Goal: Task Accomplishment & Management: Use online tool/utility

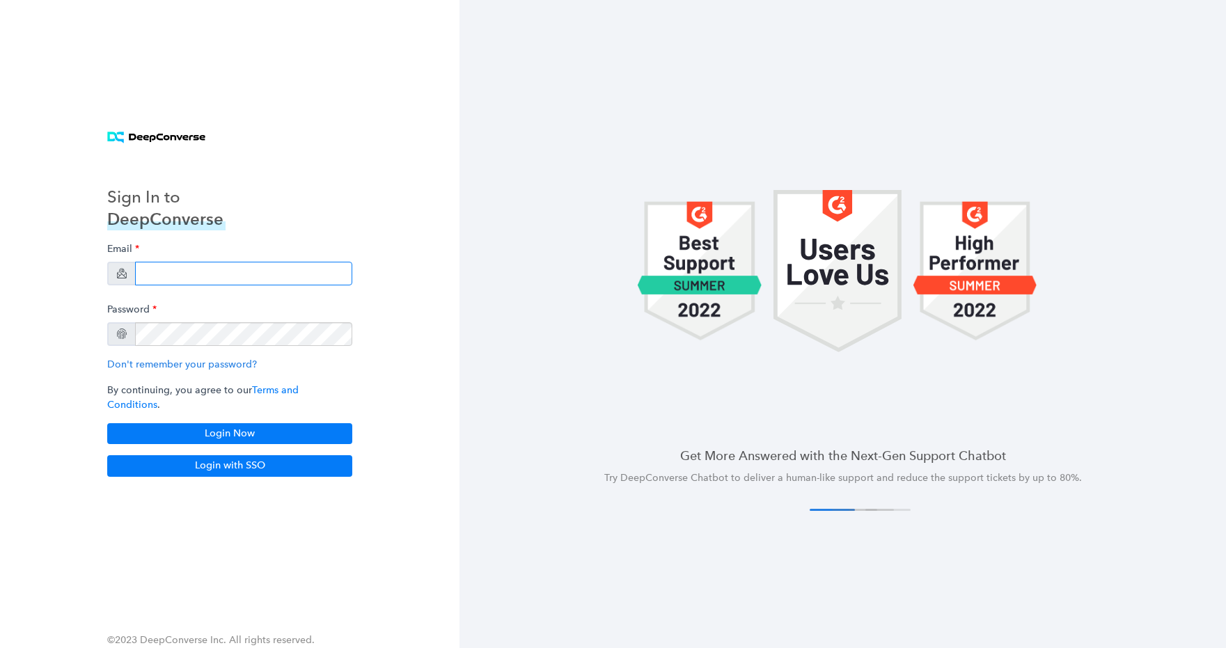
click at [264, 279] on input "email" at bounding box center [243, 274] width 217 height 24
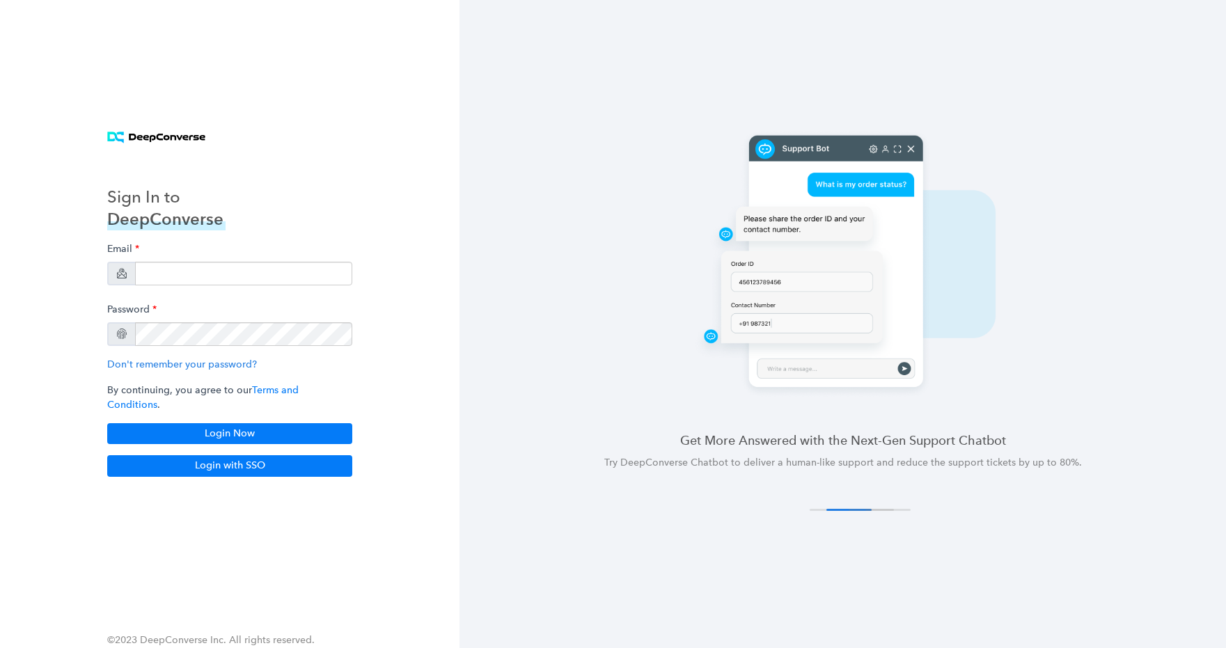
click at [304, 221] on div "Sign In to DeepConverse Email Password Don't remember your password? By continu…" at bounding box center [230, 324] width 279 height 339
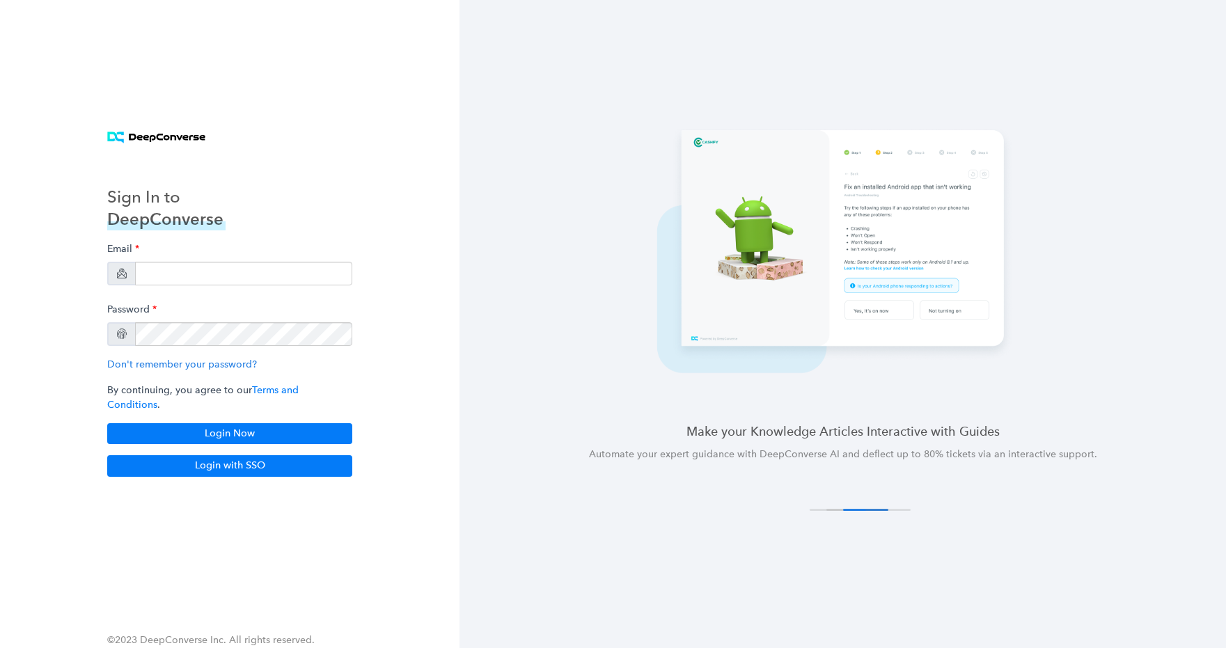
click at [165, 286] on input "email" at bounding box center [243, 274] width 217 height 24
paste input "[EMAIL_ADDRESS][DOMAIN_NAME]"
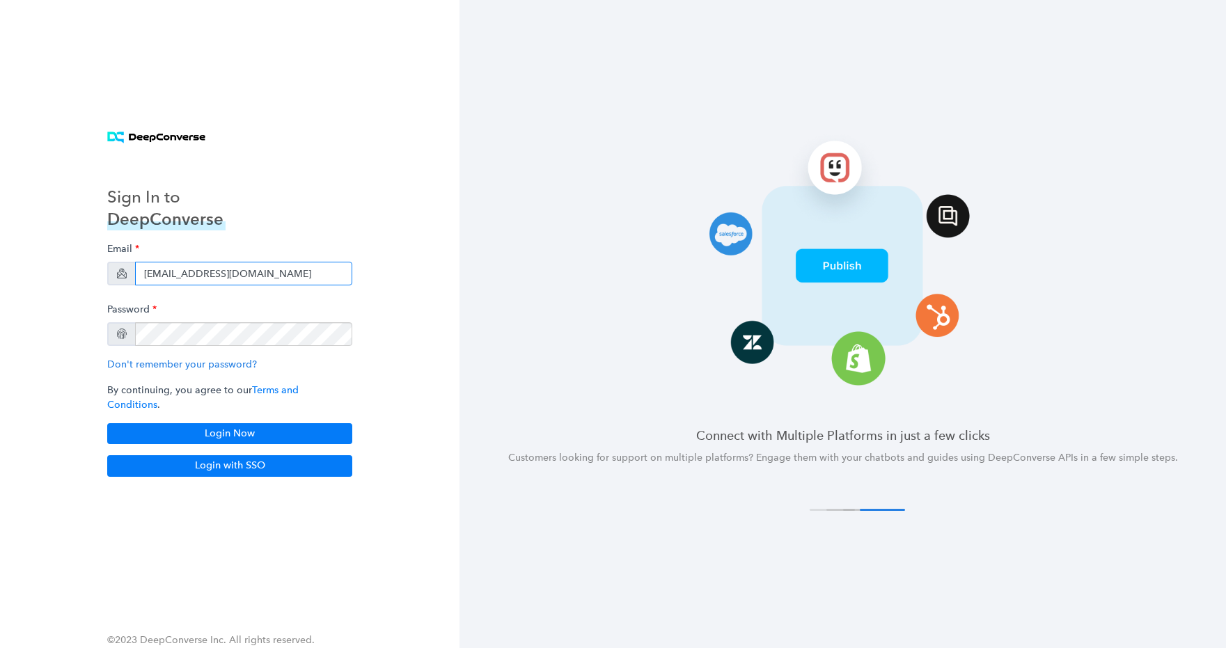
type input "[EMAIL_ADDRESS][DOMAIN_NAME]"
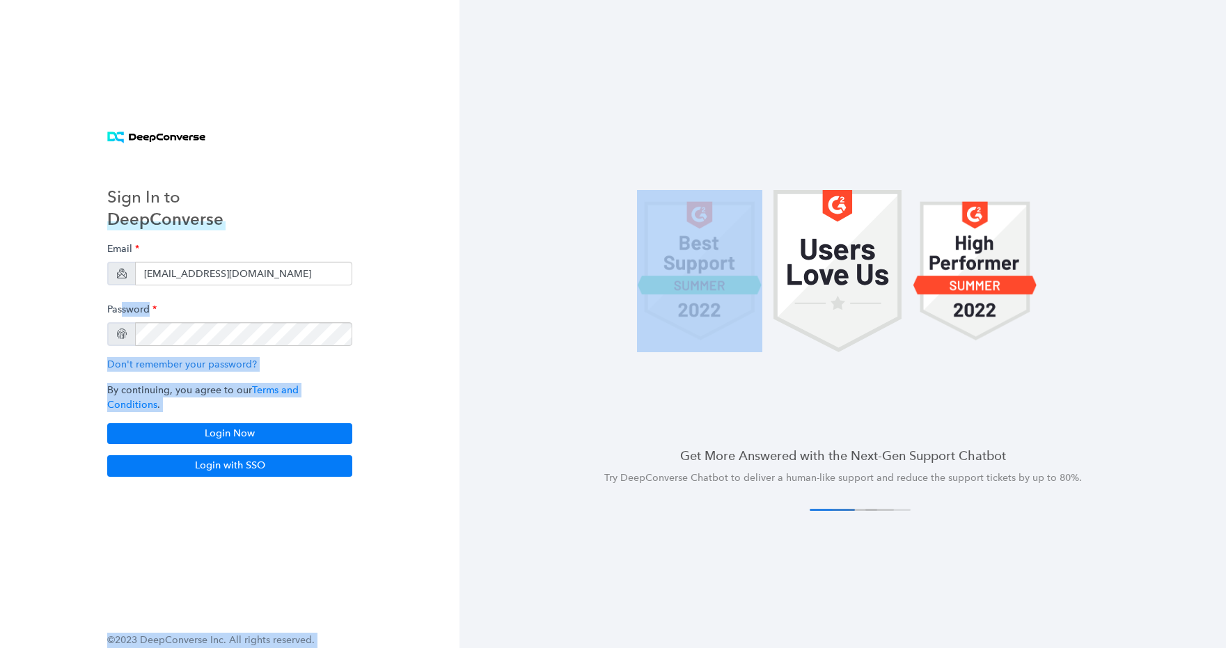
click at [459, 295] on div "Sign In to DeepConverse Email [EMAIL_ADDRESS][DOMAIN_NAME] Password Don't remem…" at bounding box center [613, 324] width 1226 height 648
click at [216, 425] on button "Login Now" at bounding box center [229, 433] width 245 height 21
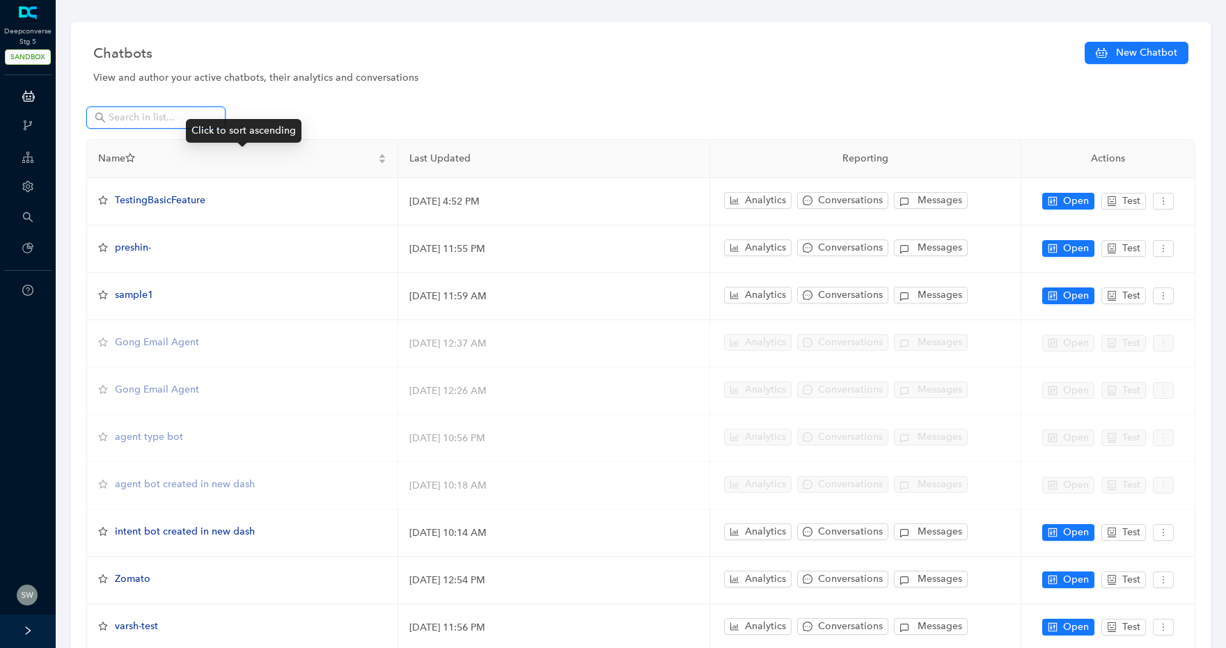
click at [132, 116] on input "text" at bounding box center [157, 117] width 97 height 15
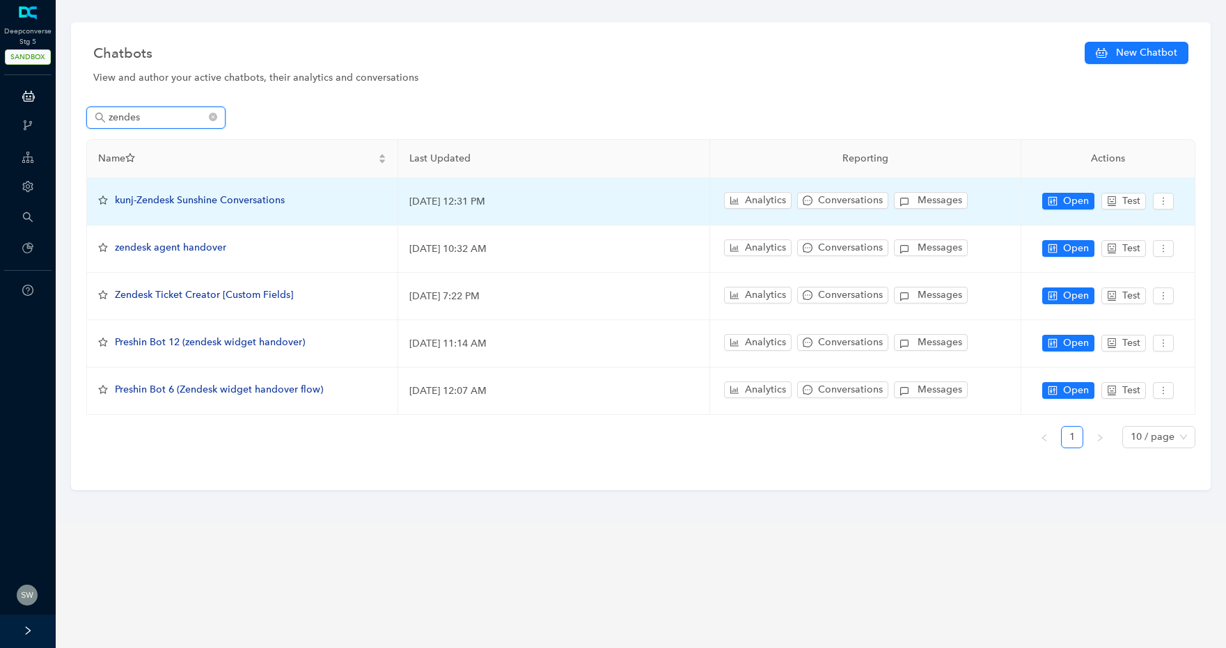
type input "zendes"
click at [219, 198] on span "kunj-Zendesk Sunshine Conversations" at bounding box center [200, 200] width 170 height 12
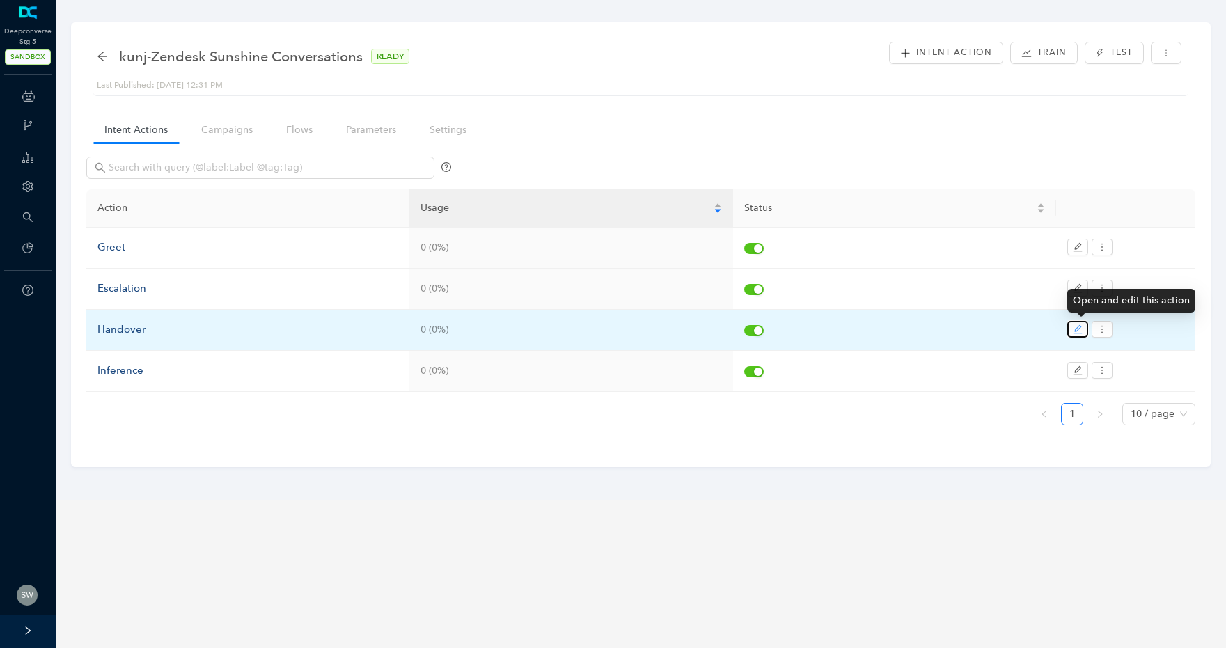
click at [1082, 334] on icon "edit" at bounding box center [1078, 330] width 10 height 10
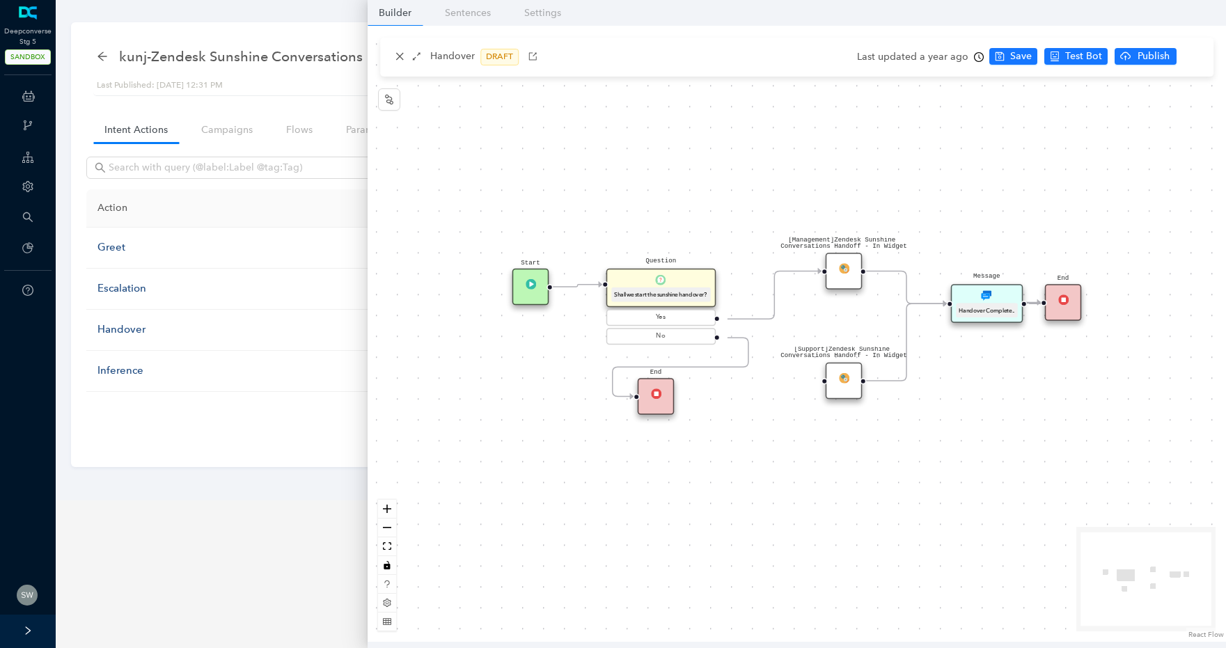
click at [856, 384] on div "[Support]Zendesk Sunshine Conversations Handoff - In Widget" at bounding box center [844, 381] width 37 height 37
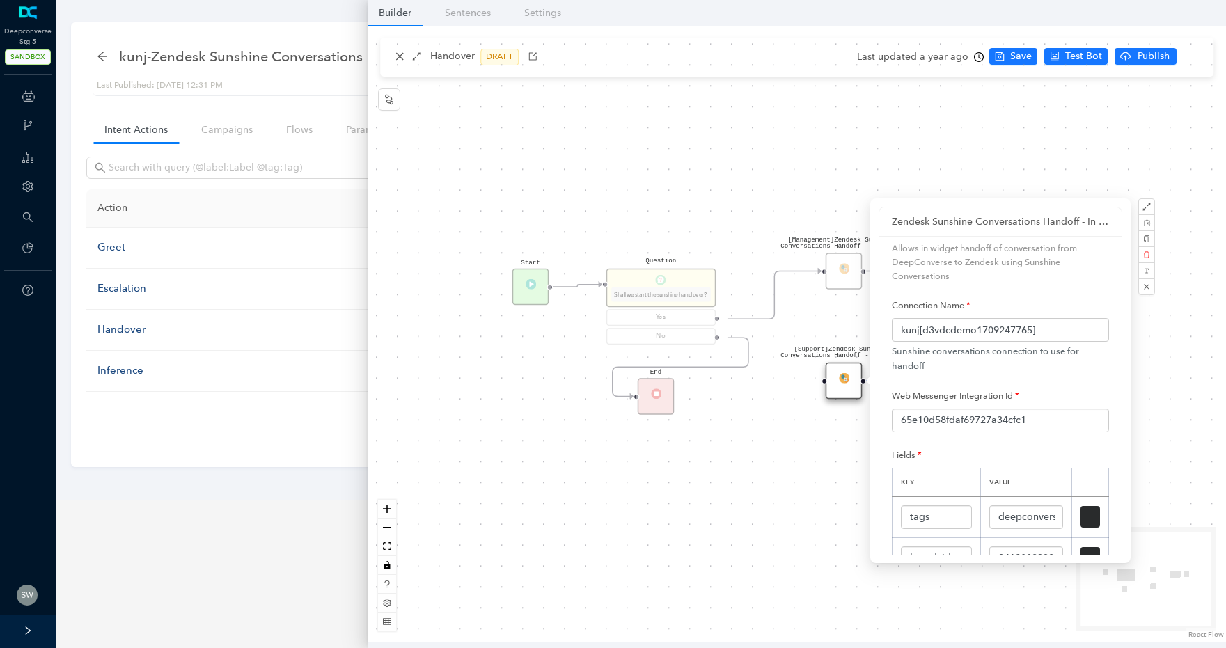
click at [766, 474] on div "[Management]Zendesk Sunshine Conversations Handoff - In Widget Start End [Suppo…" at bounding box center [797, 334] width 859 height 616
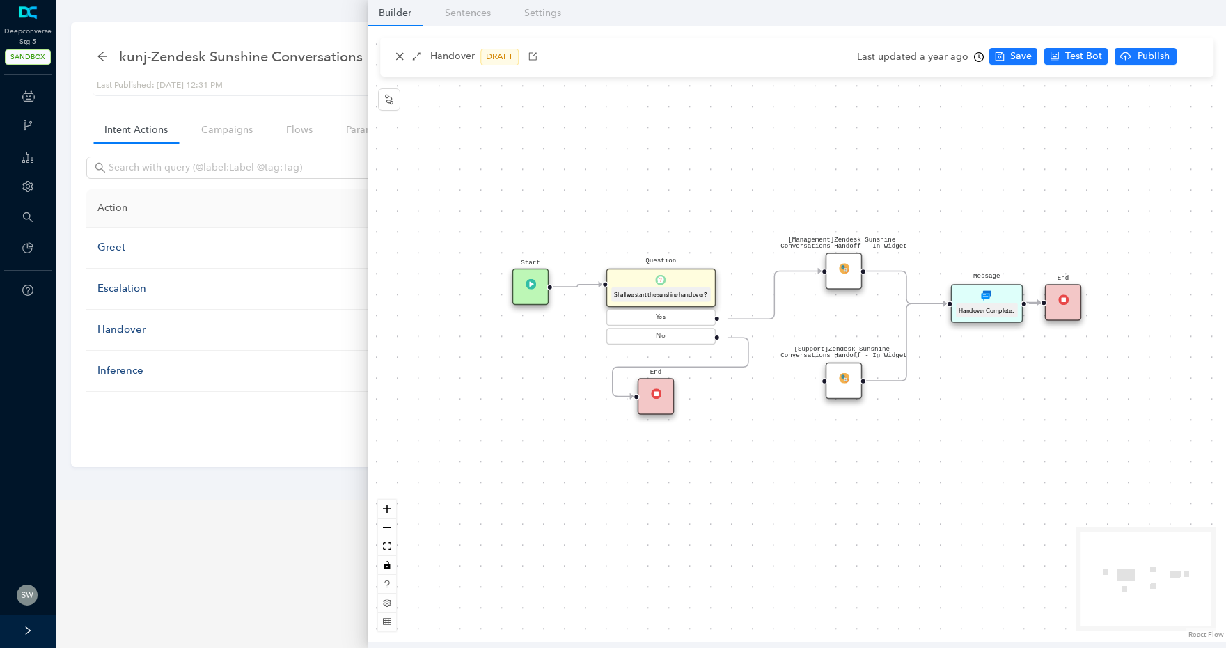
click at [840, 270] on img at bounding box center [844, 268] width 10 height 10
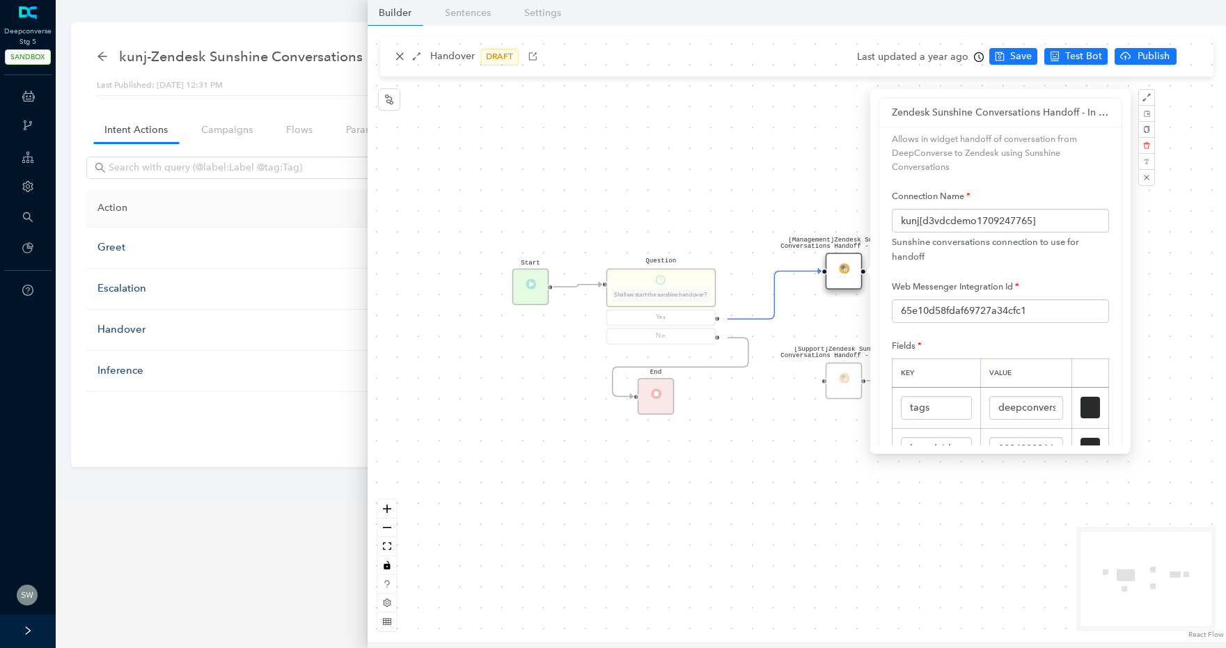
click at [690, 192] on div "[Management]Zendesk Sunshine Conversations Handoff - In Widget Start End [Suppo…" at bounding box center [797, 334] width 859 height 616
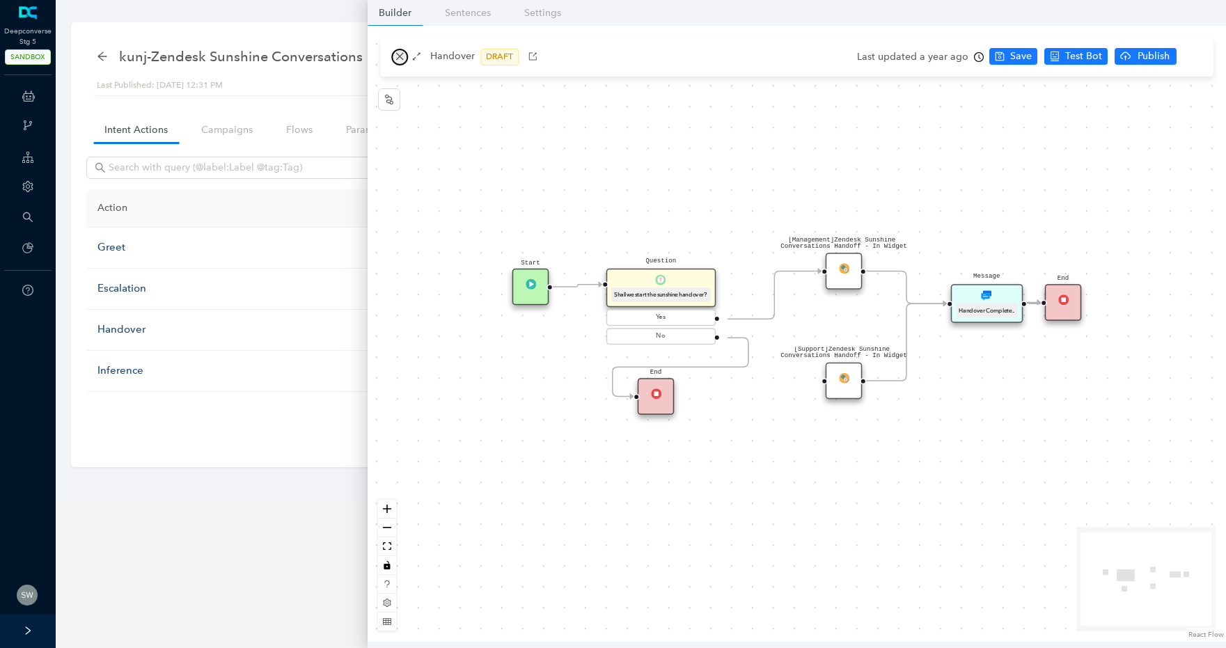
click at [404, 57] on icon "close" at bounding box center [400, 57] width 10 height 10
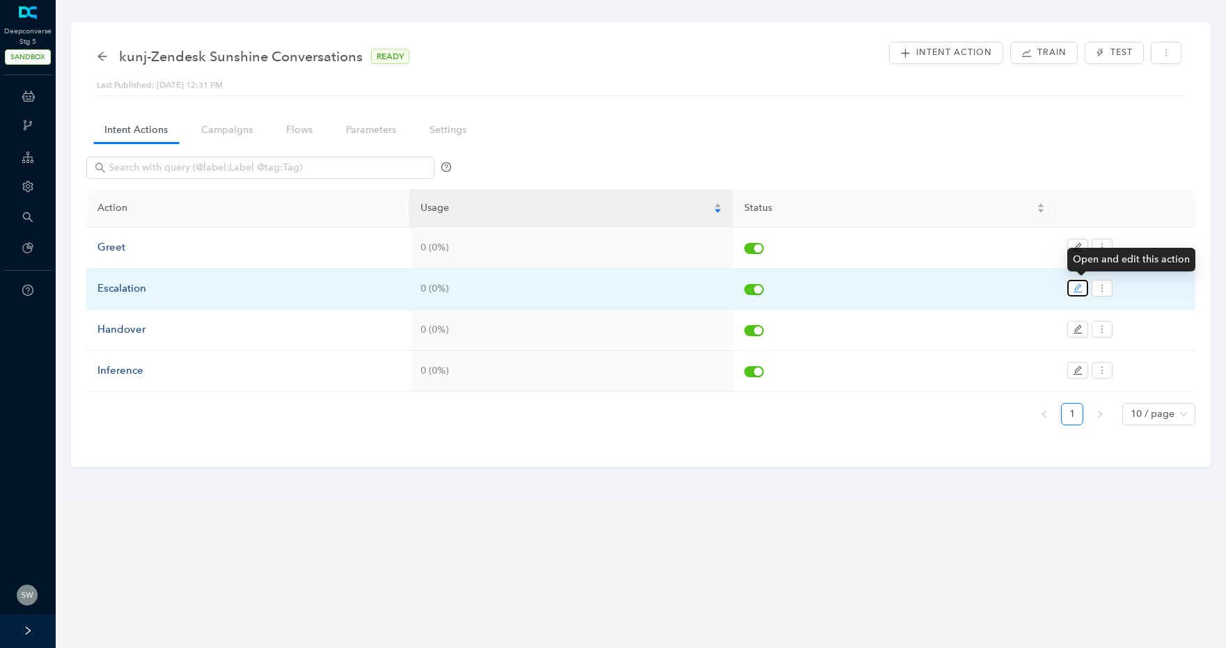
click at [1070, 286] on button "button" at bounding box center [1078, 288] width 21 height 17
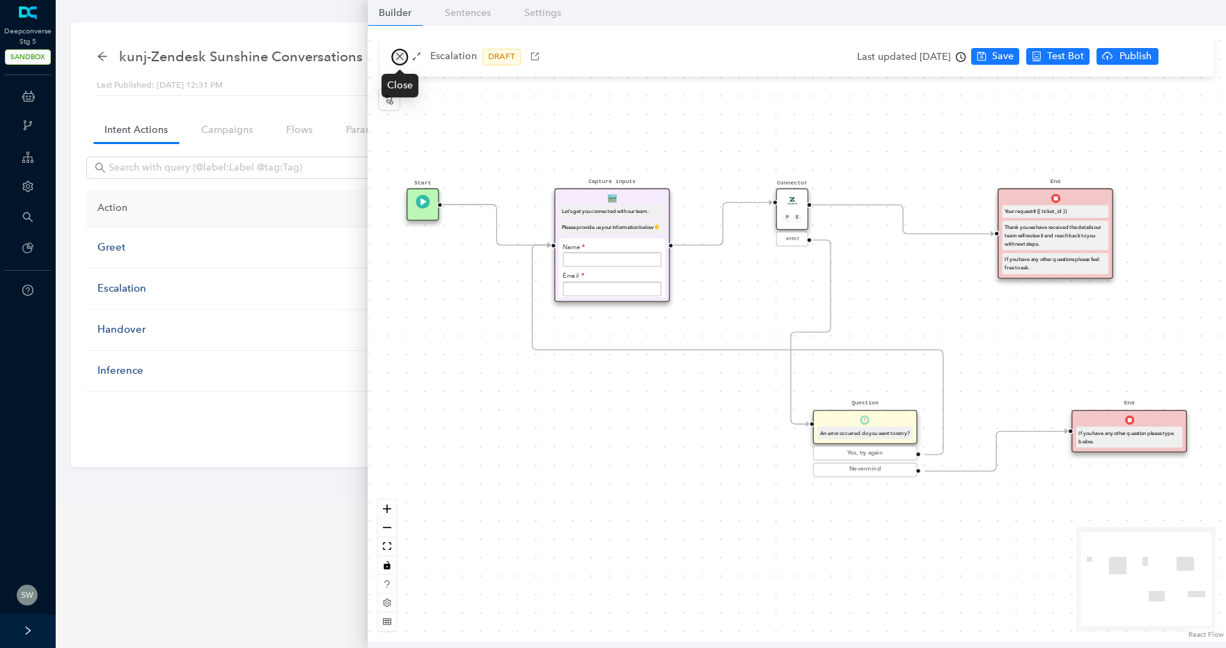
click at [405, 58] on button "button" at bounding box center [399, 57] width 17 height 17
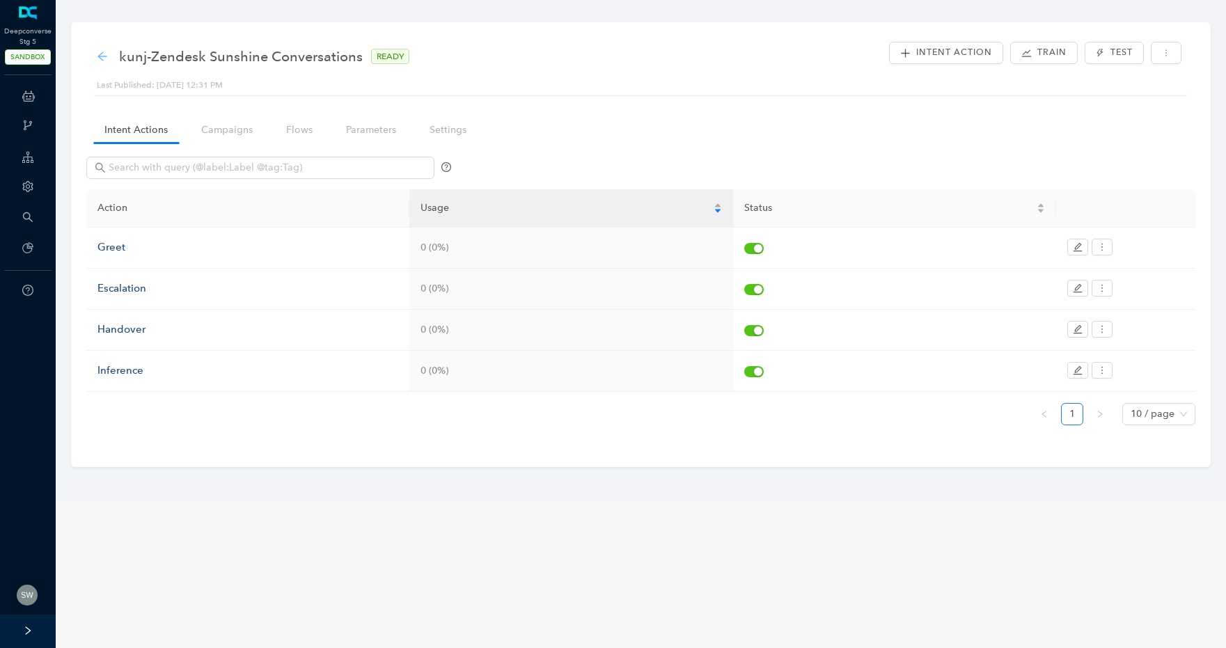
click at [102, 58] on icon "arrow-left" at bounding box center [101, 56] width 9 height 9
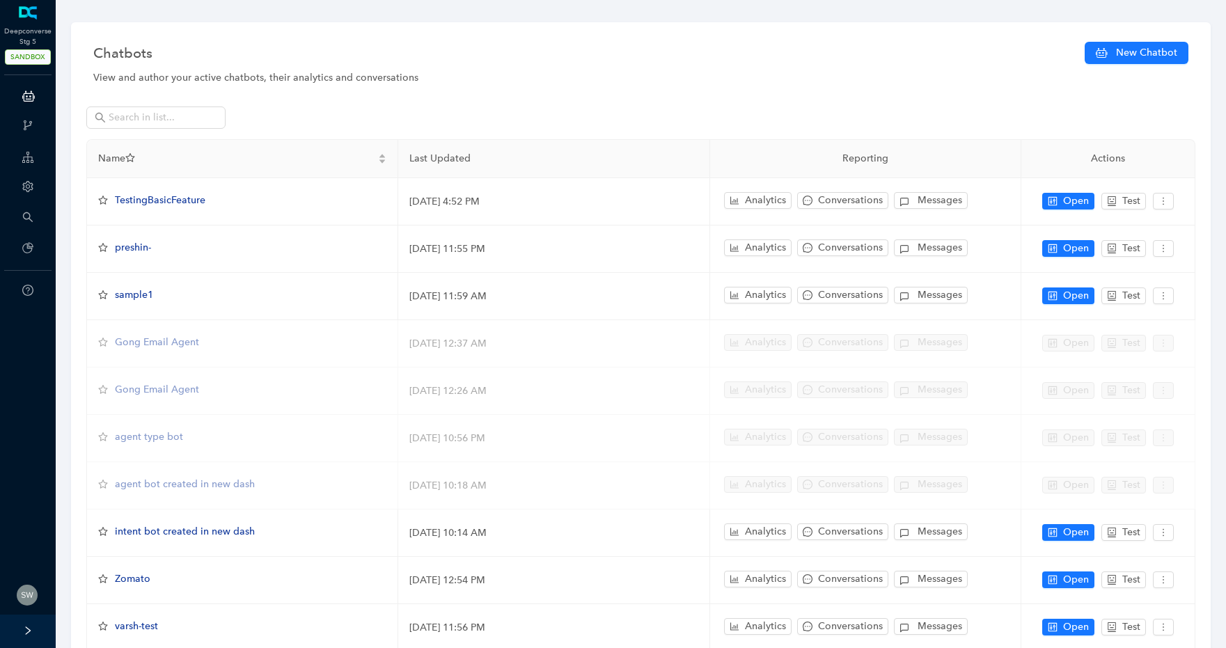
click at [391, 75] on div "View and author your active chatbots, their analytics and conversations" at bounding box center [640, 77] width 1095 height 15
click at [426, 77] on div "View and author your active chatbots, their analytics and conversations" at bounding box center [640, 77] width 1095 height 15
click at [180, 113] on input "text" at bounding box center [157, 117] width 97 height 15
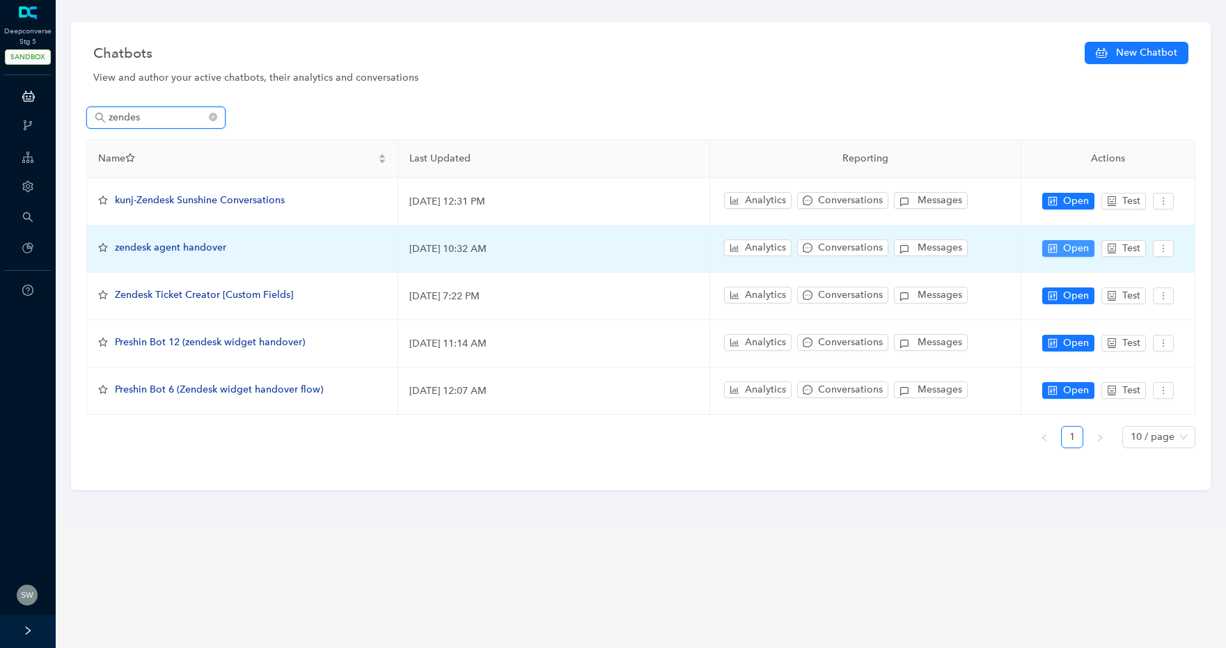
type input "zendes"
click at [1061, 249] on button "Open" at bounding box center [1069, 248] width 52 height 17
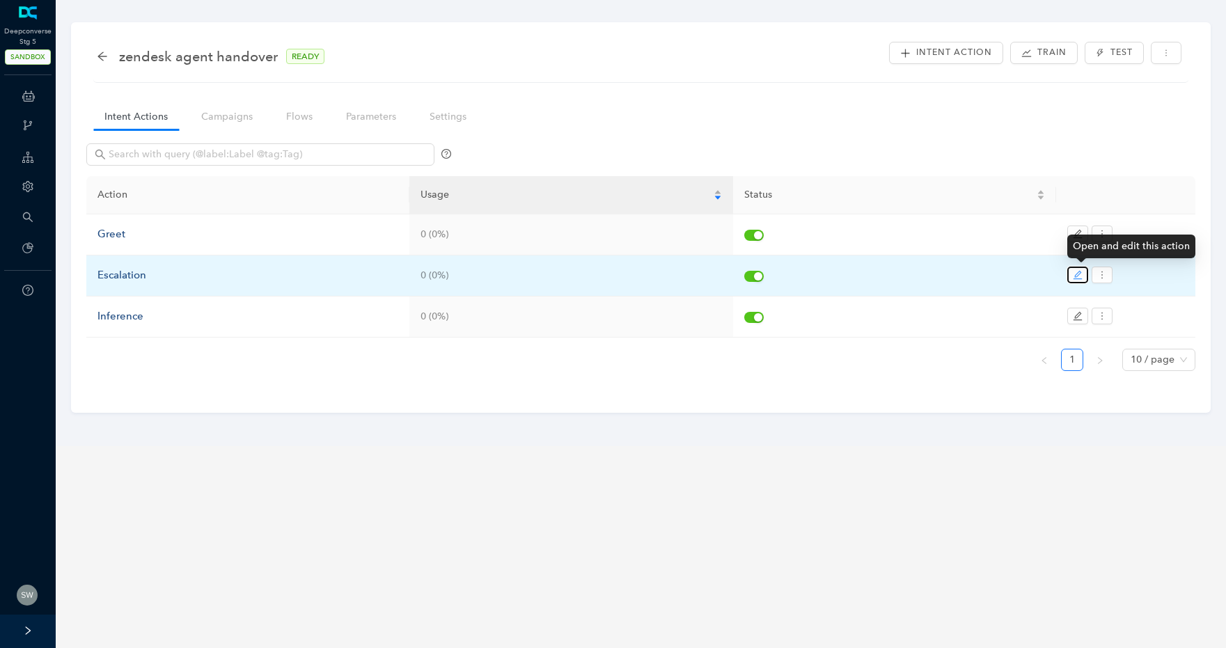
click at [1080, 275] on icon "edit" at bounding box center [1078, 275] width 10 height 10
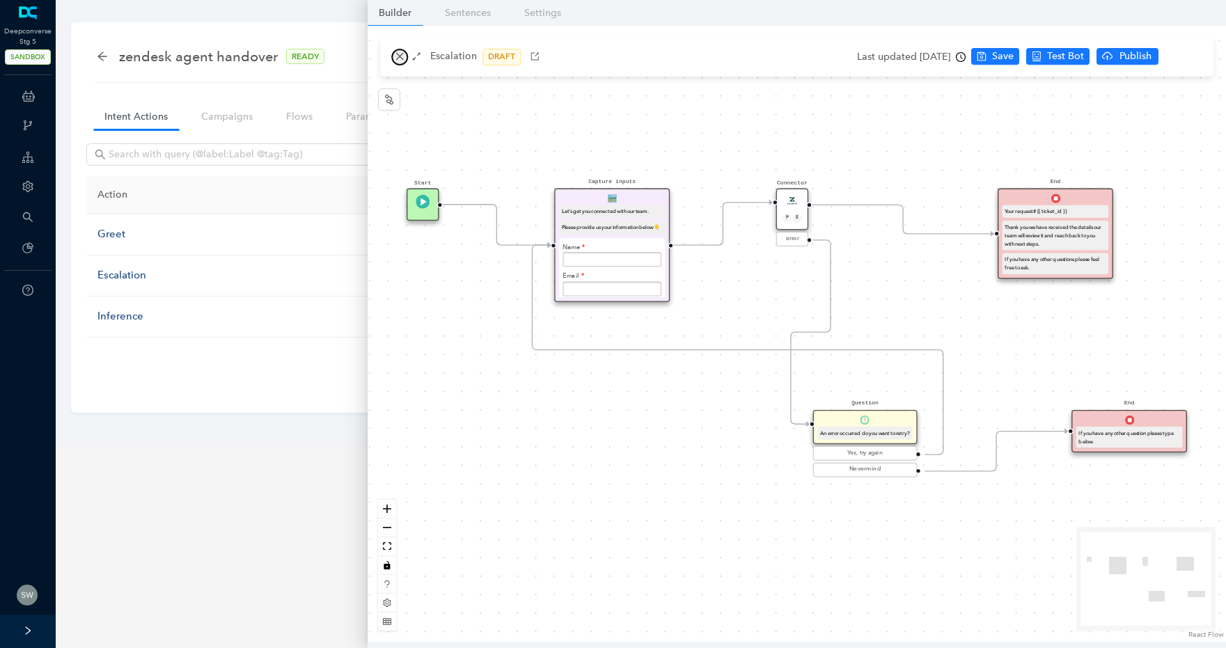
click at [398, 59] on icon "close" at bounding box center [400, 57] width 10 height 10
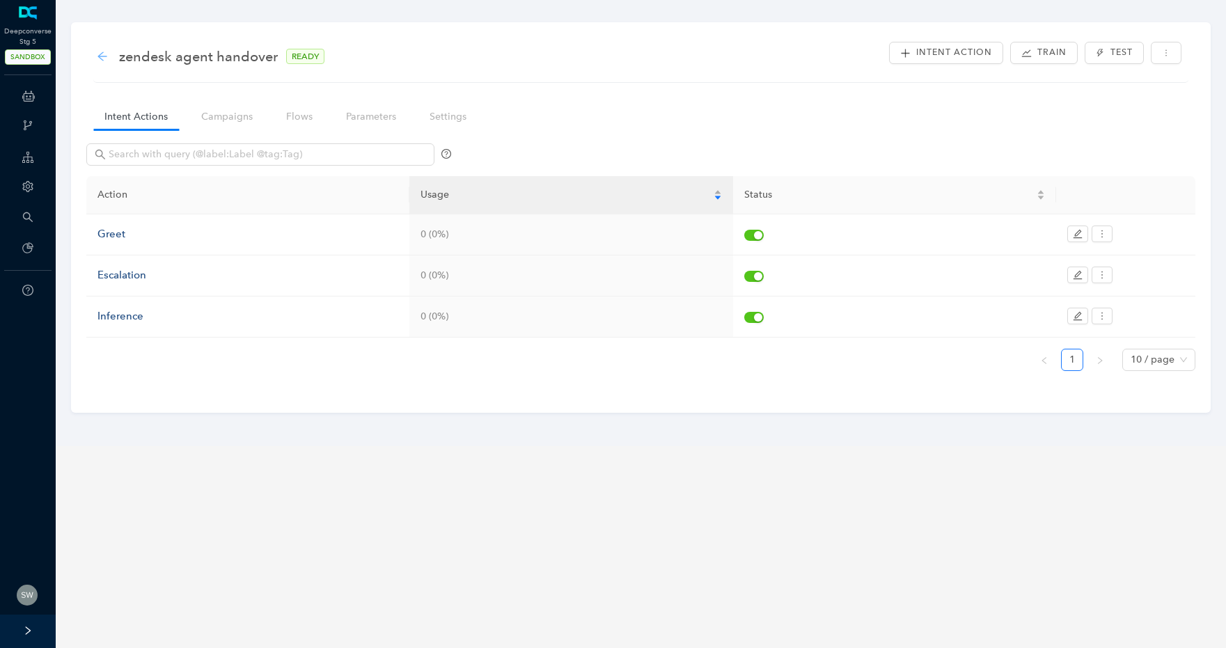
click at [104, 54] on icon "arrow-left" at bounding box center [102, 56] width 11 height 11
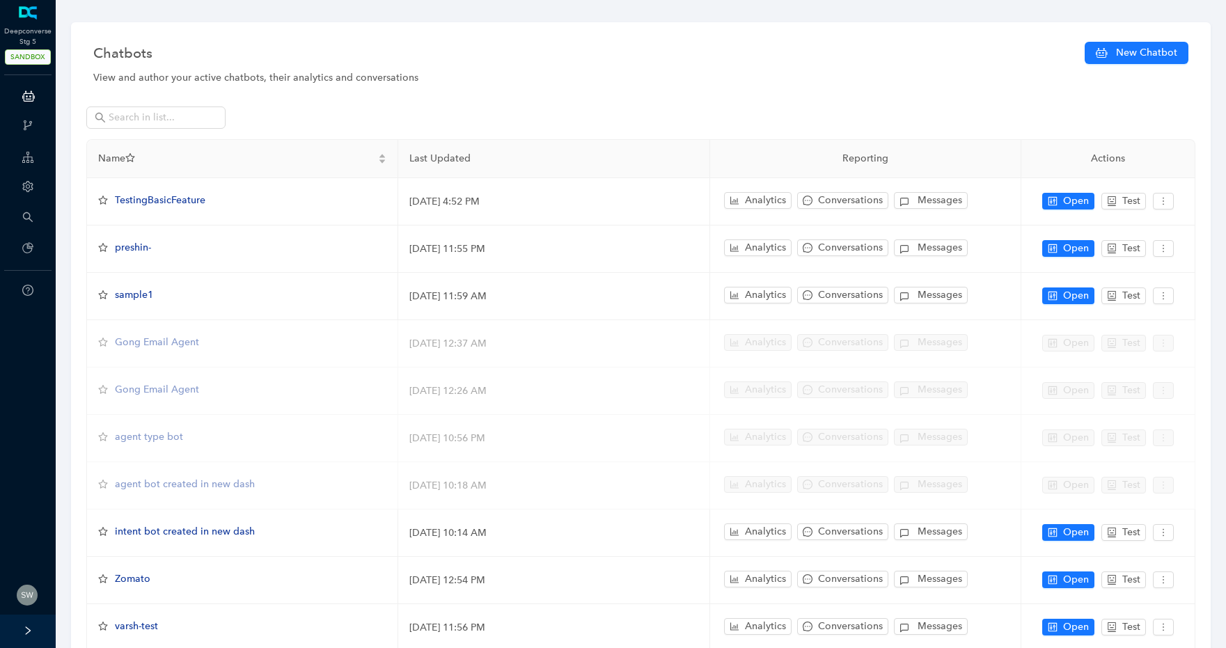
click at [104, 54] on span "Chatbots" at bounding box center [122, 53] width 59 height 22
click at [141, 54] on span "Chatbots" at bounding box center [122, 53] width 59 height 22
click at [138, 116] on input "text" at bounding box center [157, 117] width 97 height 15
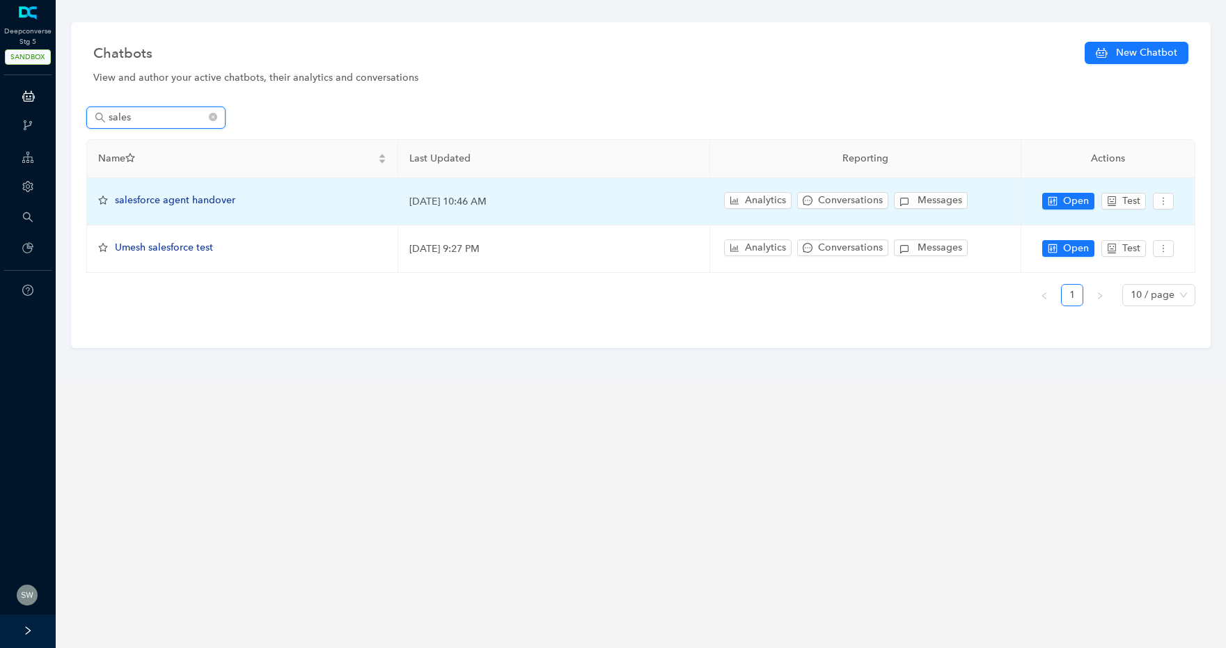
type input "sales"
click at [167, 198] on span "salesforce agent handover" at bounding box center [175, 200] width 120 height 12
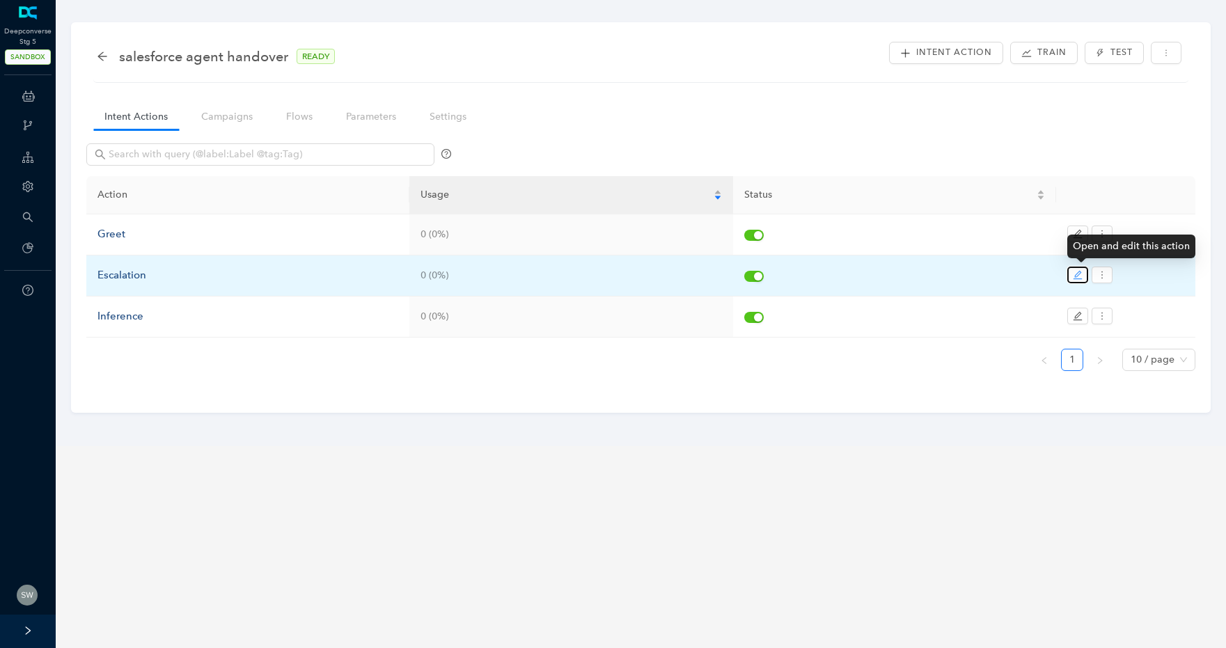
click at [1072, 274] on button "button" at bounding box center [1078, 275] width 21 height 17
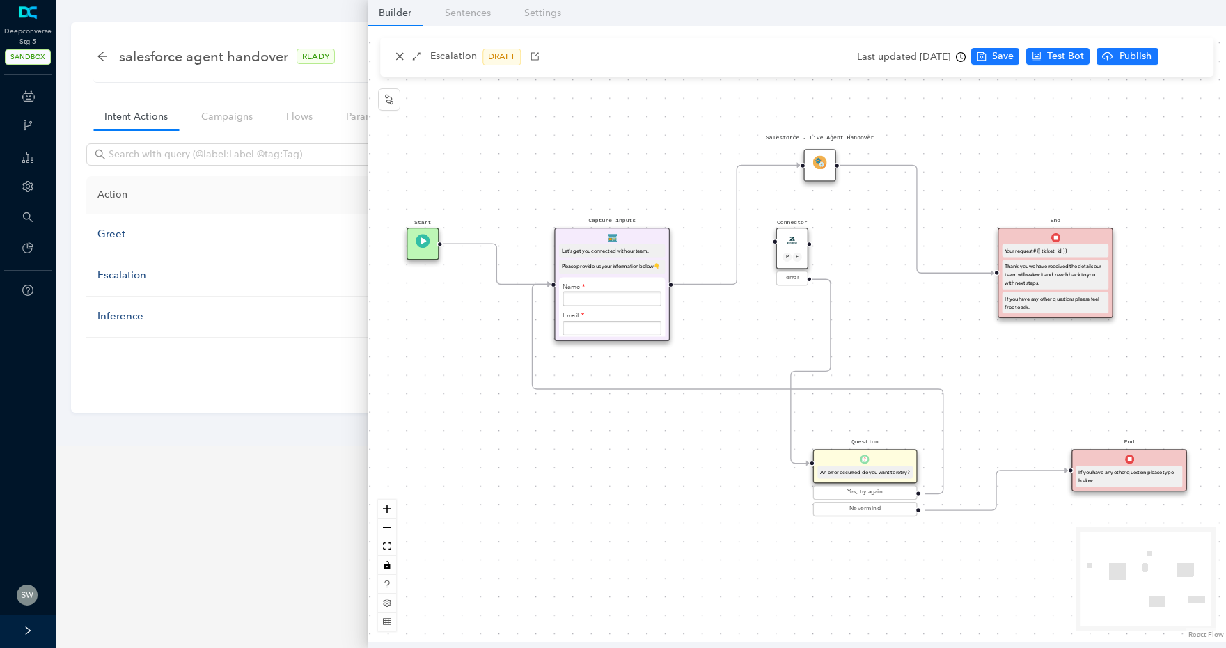
click at [823, 169] on img at bounding box center [820, 162] width 14 height 14
